Goal: Check status: Check status

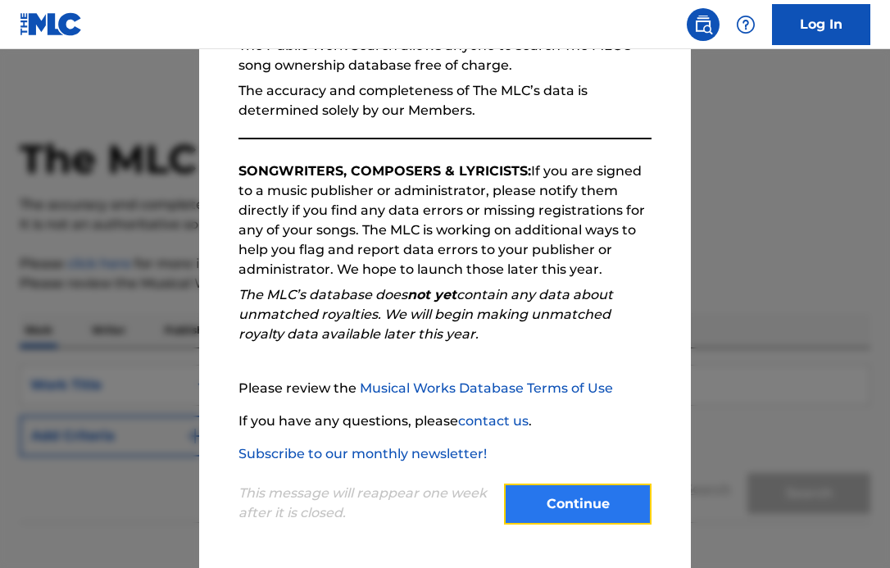
click at [562, 499] on button "Continue" at bounding box center [578, 504] width 148 height 41
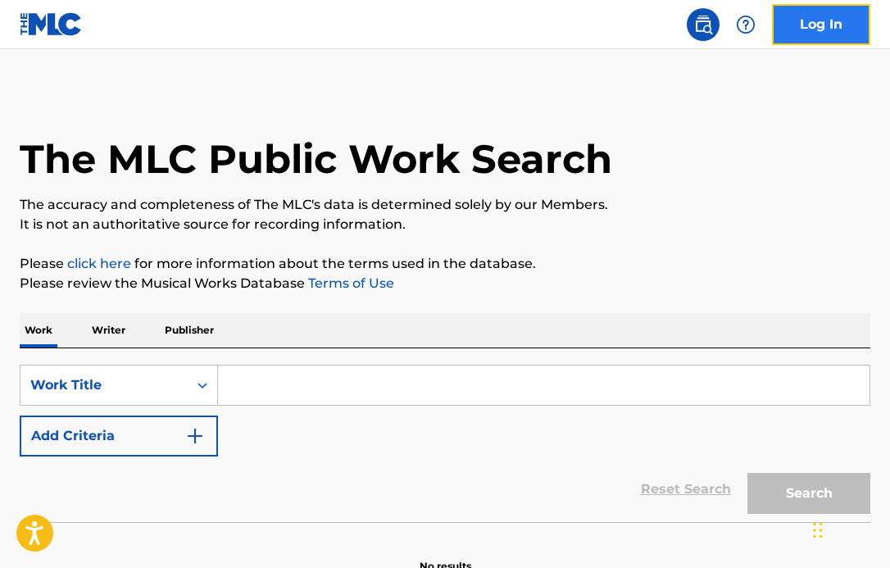
click at [821, 30] on link "Log In" at bounding box center [821, 24] width 98 height 41
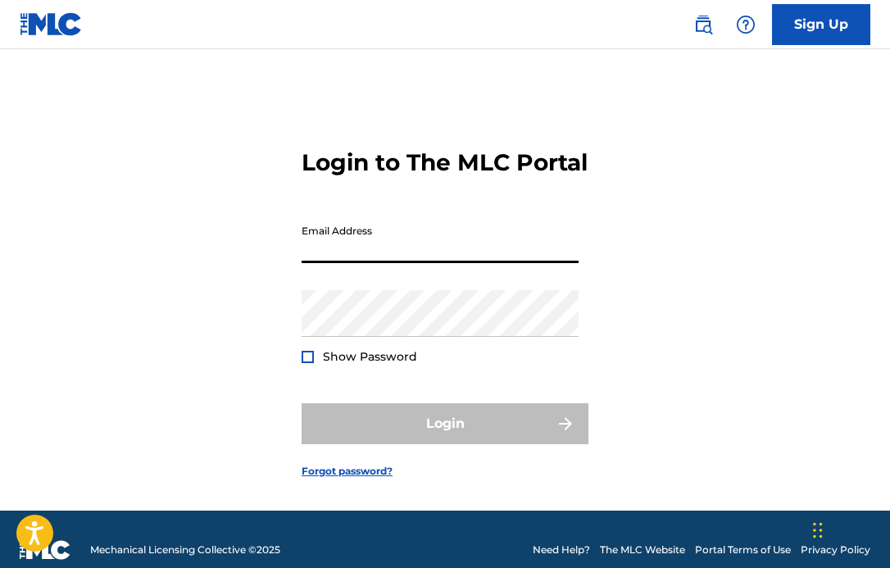
click at [403, 263] on input "Email Address" at bounding box center [440, 239] width 277 height 47
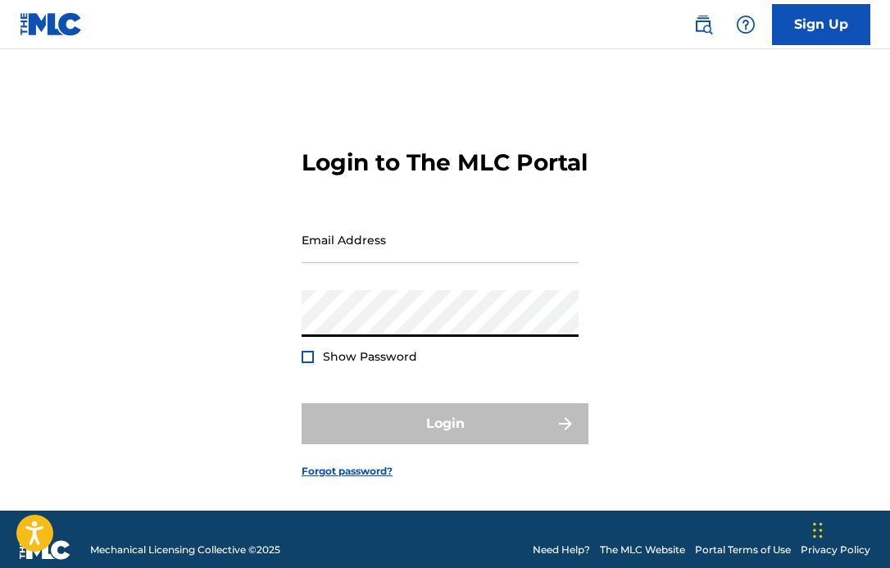
type input "[EMAIL_ADDRESS][DOMAIN_NAME]"
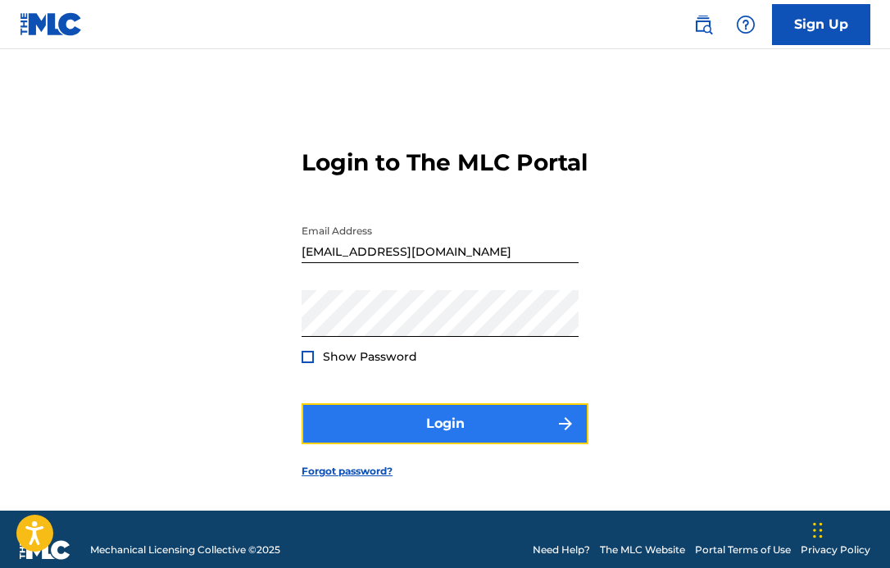
click at [405, 437] on button "Login" at bounding box center [445, 423] width 287 height 41
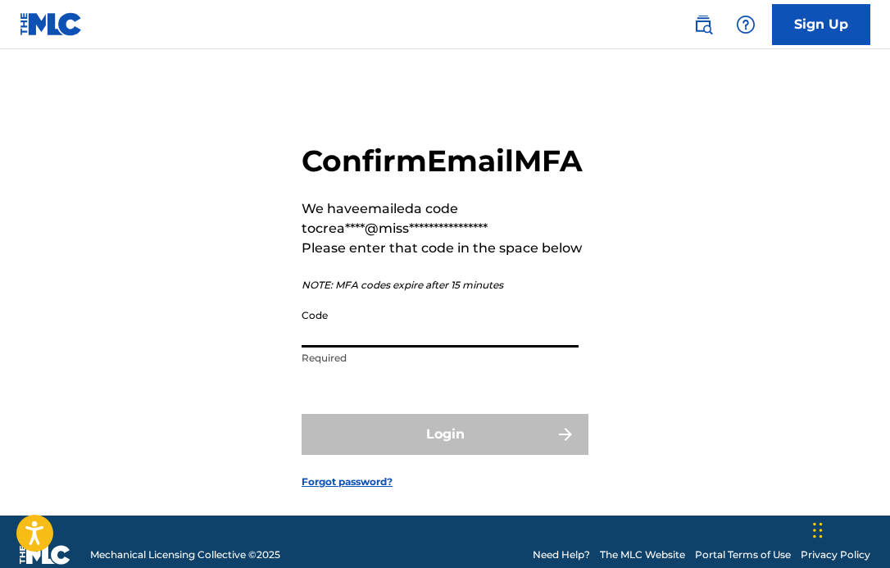
click at [464, 348] on input "Code" at bounding box center [440, 324] width 277 height 47
paste input "805872"
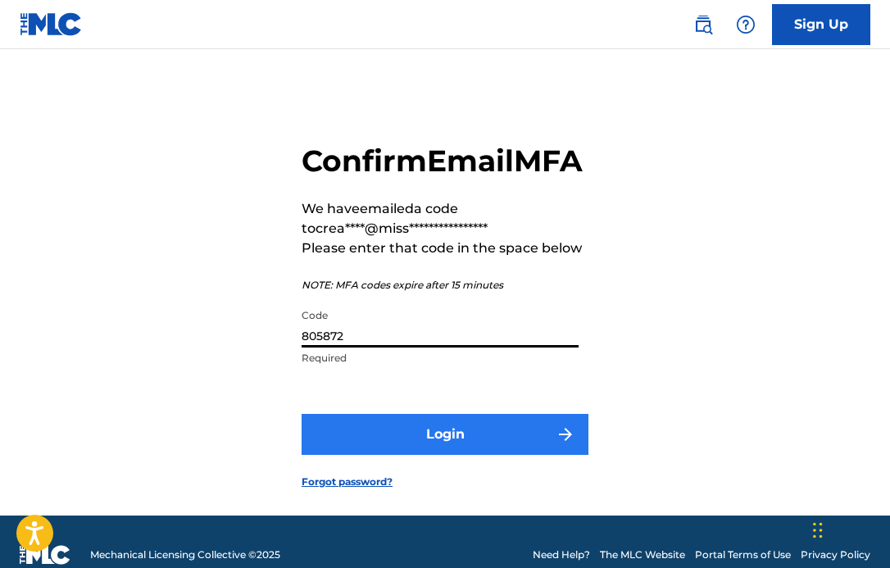
type input "805872"
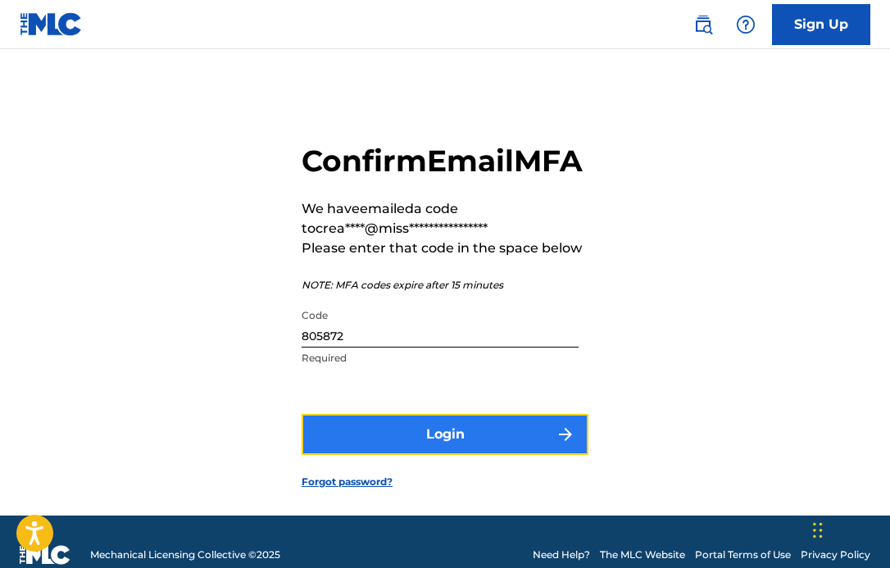
click at [482, 455] on button "Login" at bounding box center [445, 434] width 287 height 41
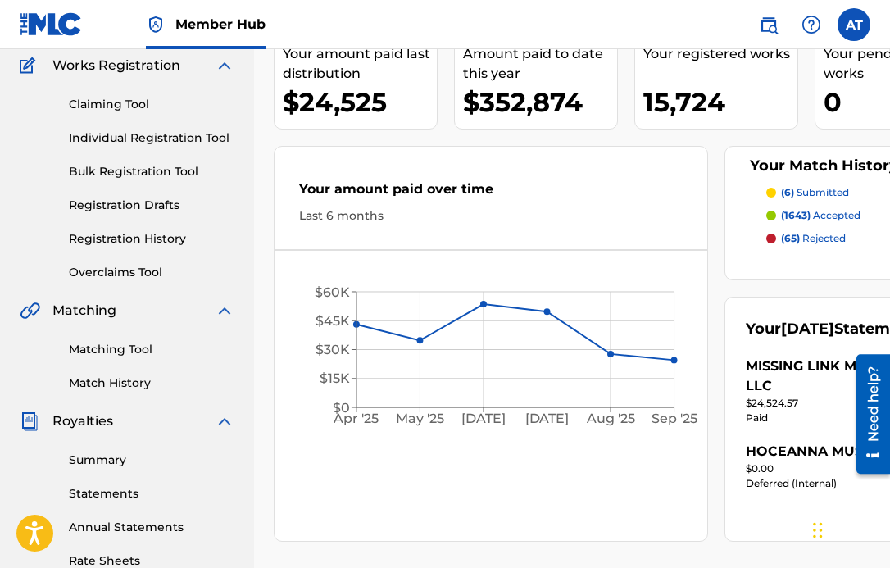
scroll to position [89, 0]
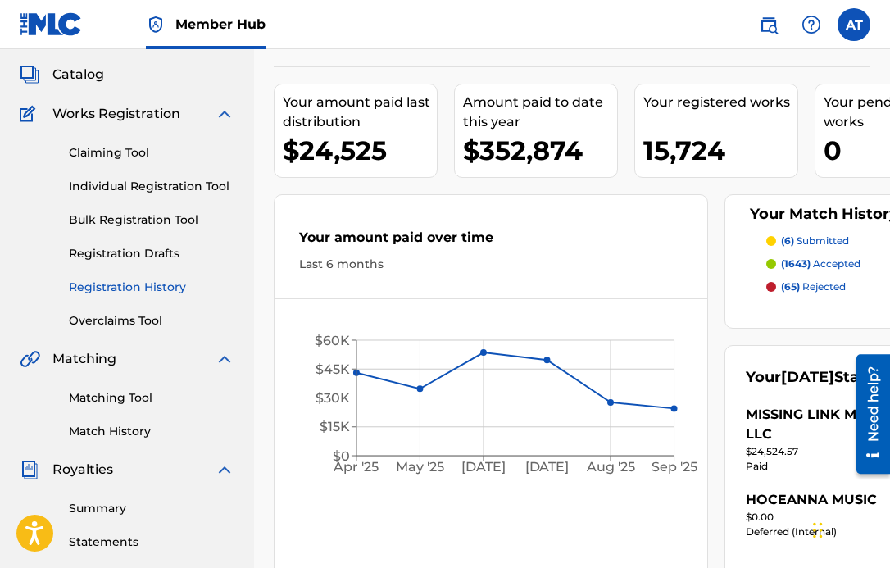
click at [139, 284] on link "Registration History" at bounding box center [152, 287] width 166 height 17
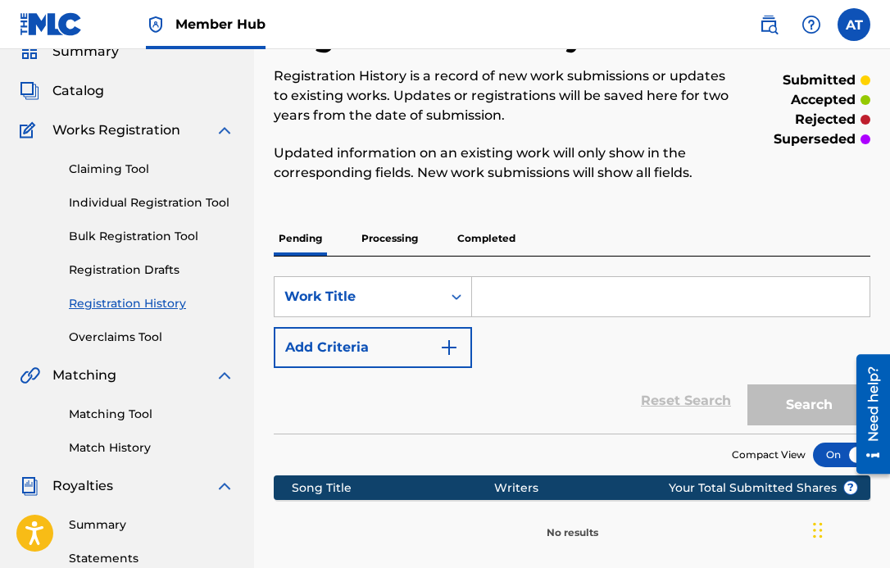
scroll to position [91, 0]
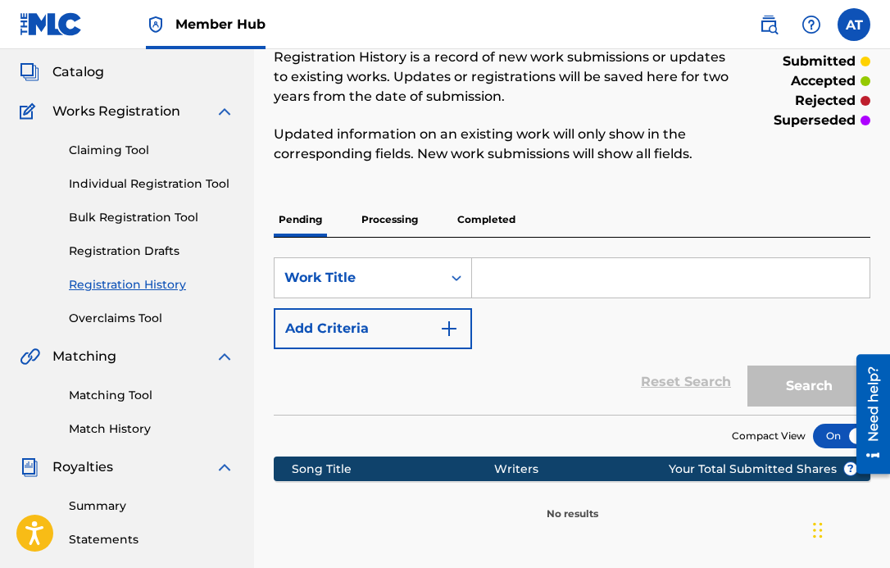
click at [393, 207] on p "Processing" at bounding box center [390, 219] width 66 height 34
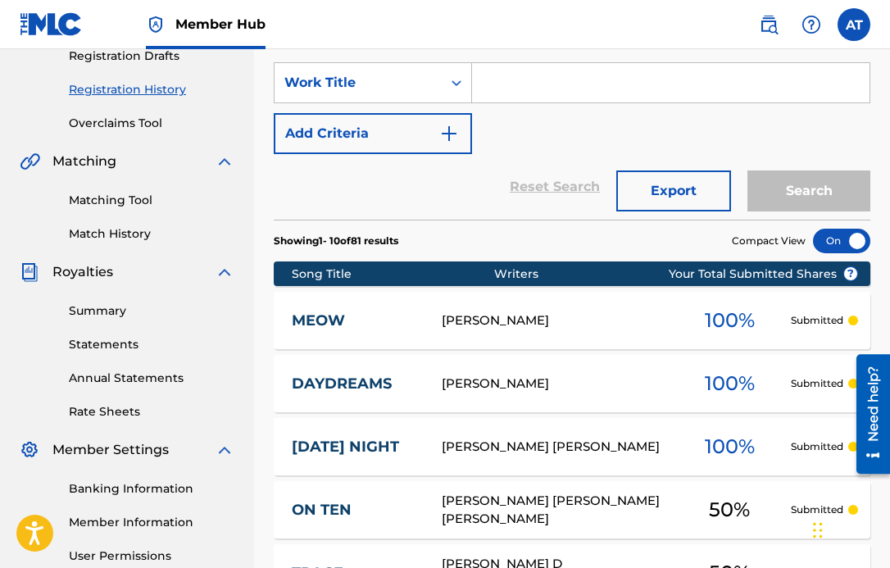
scroll to position [292, 0]
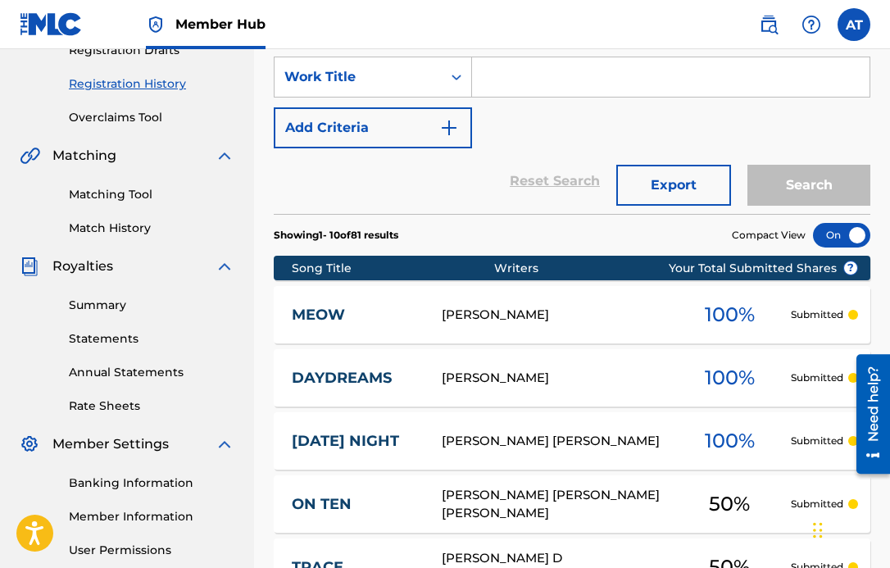
click at [607, 316] on div "[PERSON_NAME]" at bounding box center [555, 315] width 227 height 19
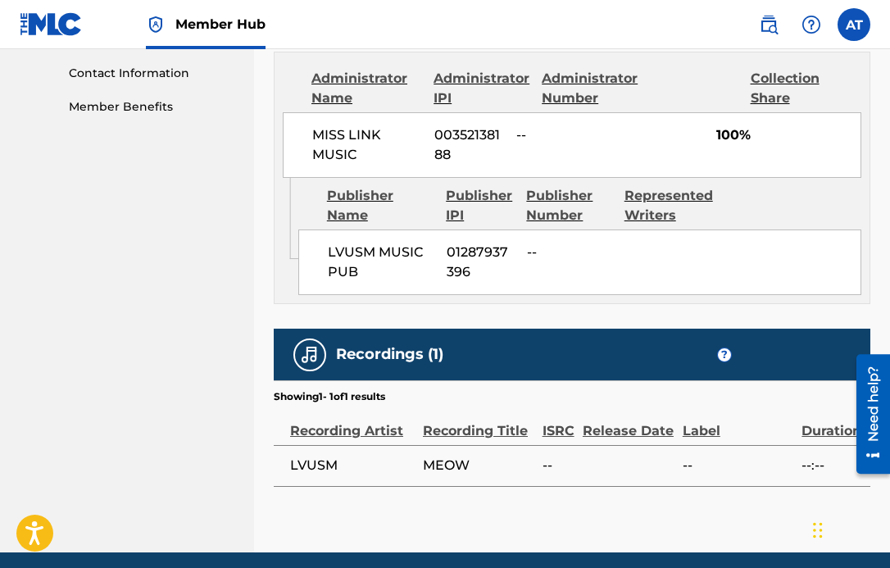
scroll to position [862, 0]
